Goal: Navigation & Orientation: Find specific page/section

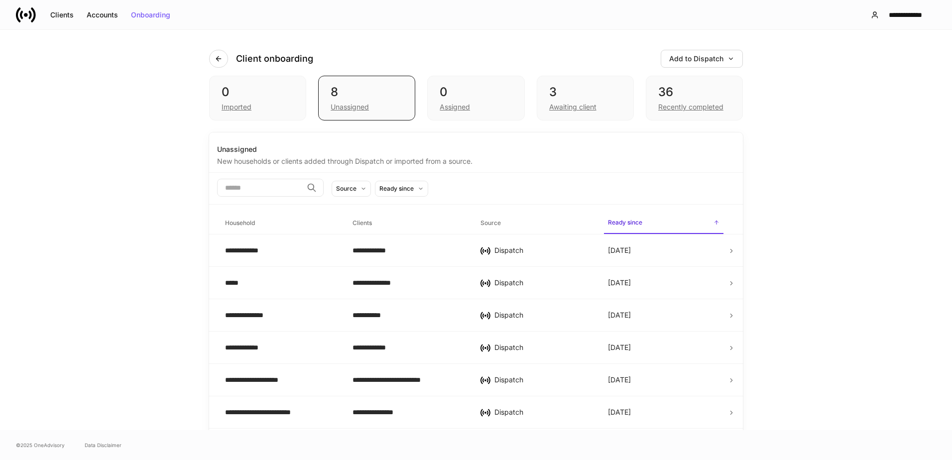
click at [61, 220] on div "**********" at bounding box center [476, 230] width 952 height 400
